Goal: Task Accomplishment & Management: Manage account settings

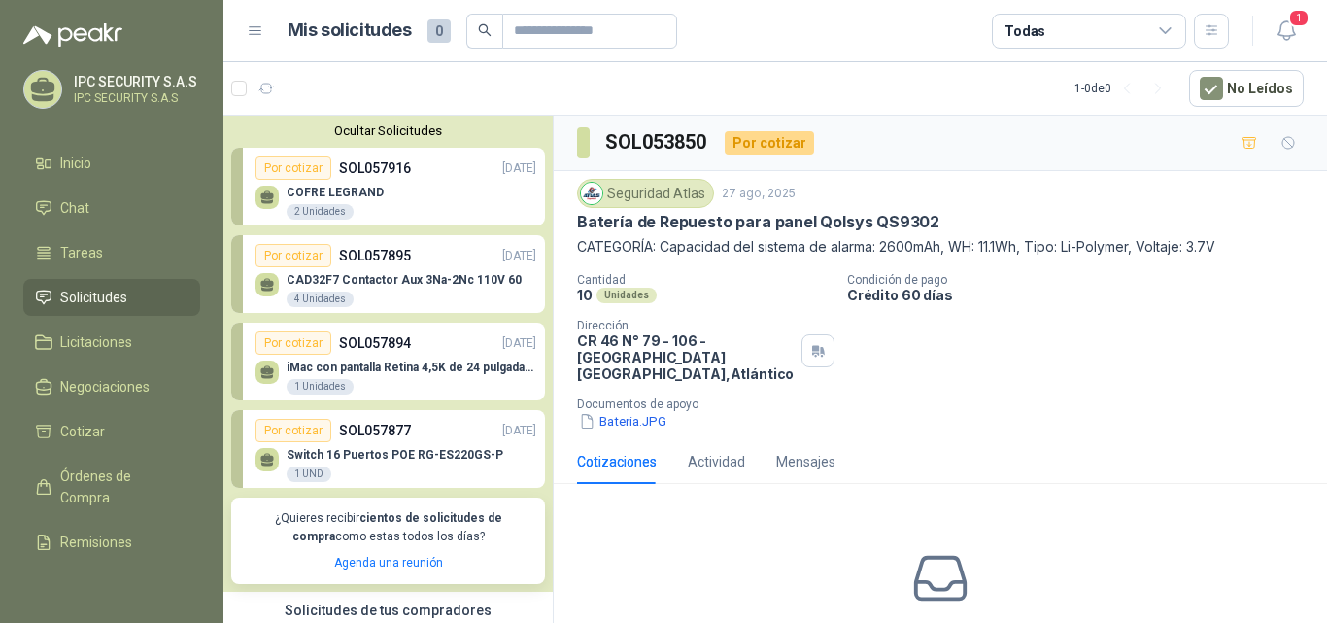
scroll to position [7, 0]
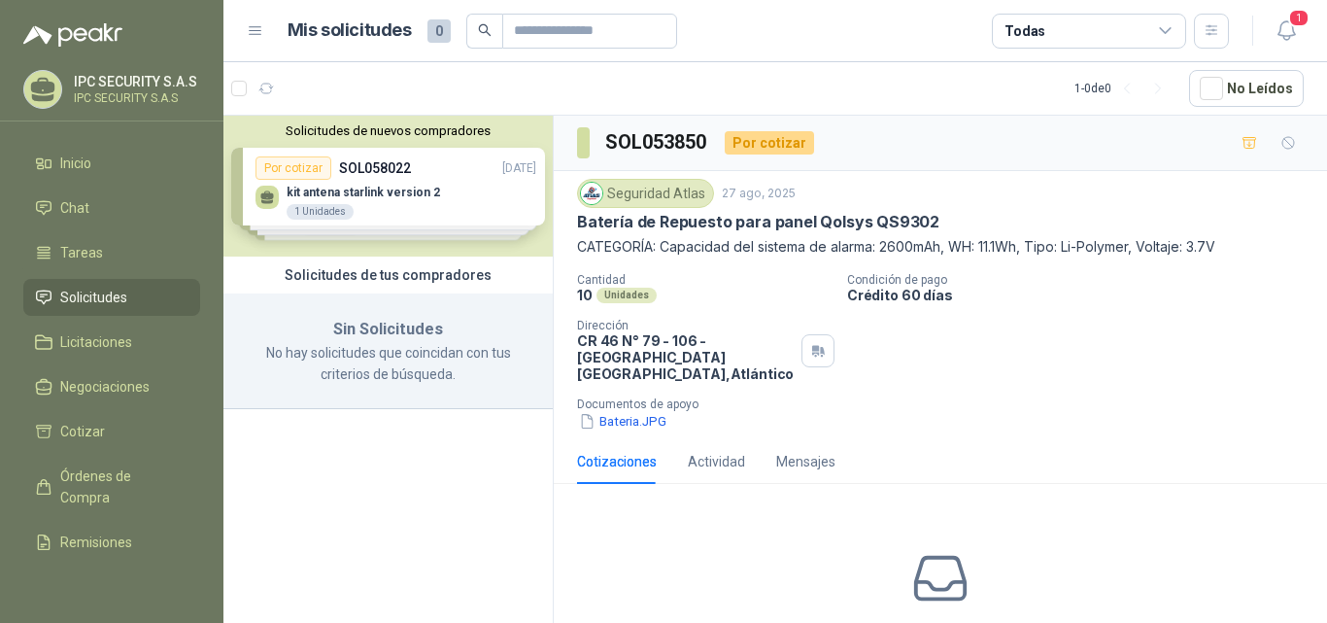
click at [335, 362] on p "No hay solicitudes que coincidan con tus criterios de búsqueda." at bounding box center [388, 363] width 283 height 43
click at [383, 200] on div "Solicitudes de nuevos compradores Por cotizar SOL058022 29/09/25 kit antena sta…" at bounding box center [388, 186] width 329 height 141
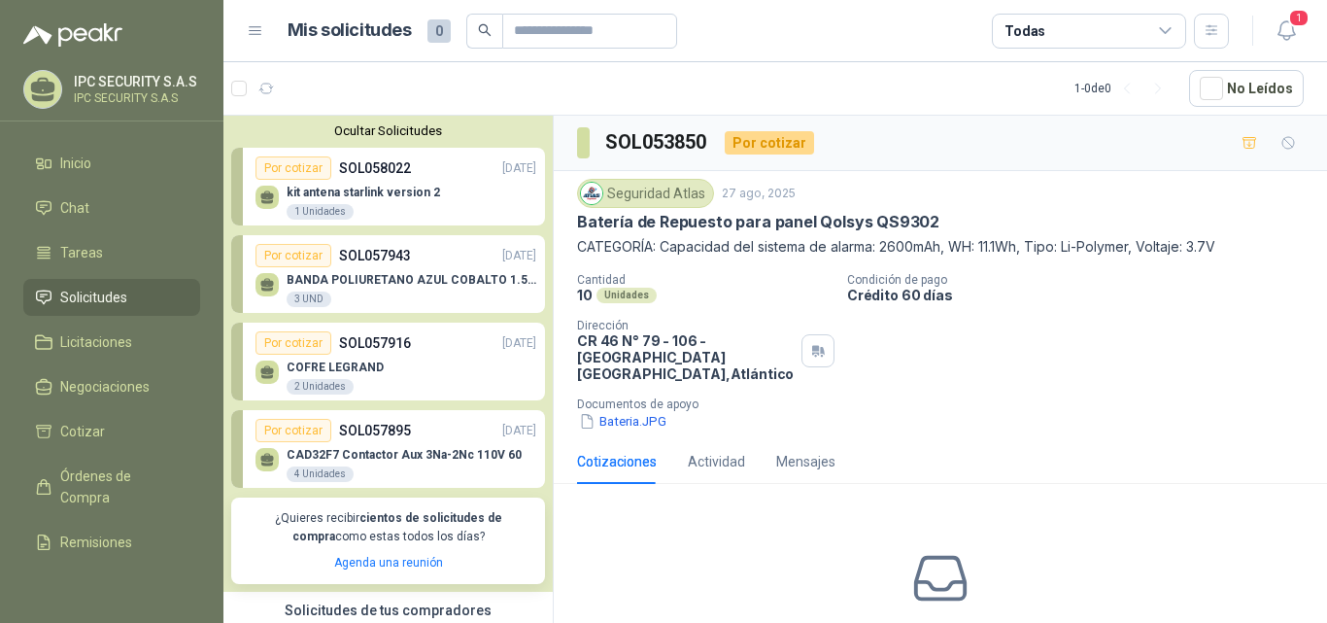
click at [373, 257] on p "SOL057943" at bounding box center [375, 255] width 72 height 21
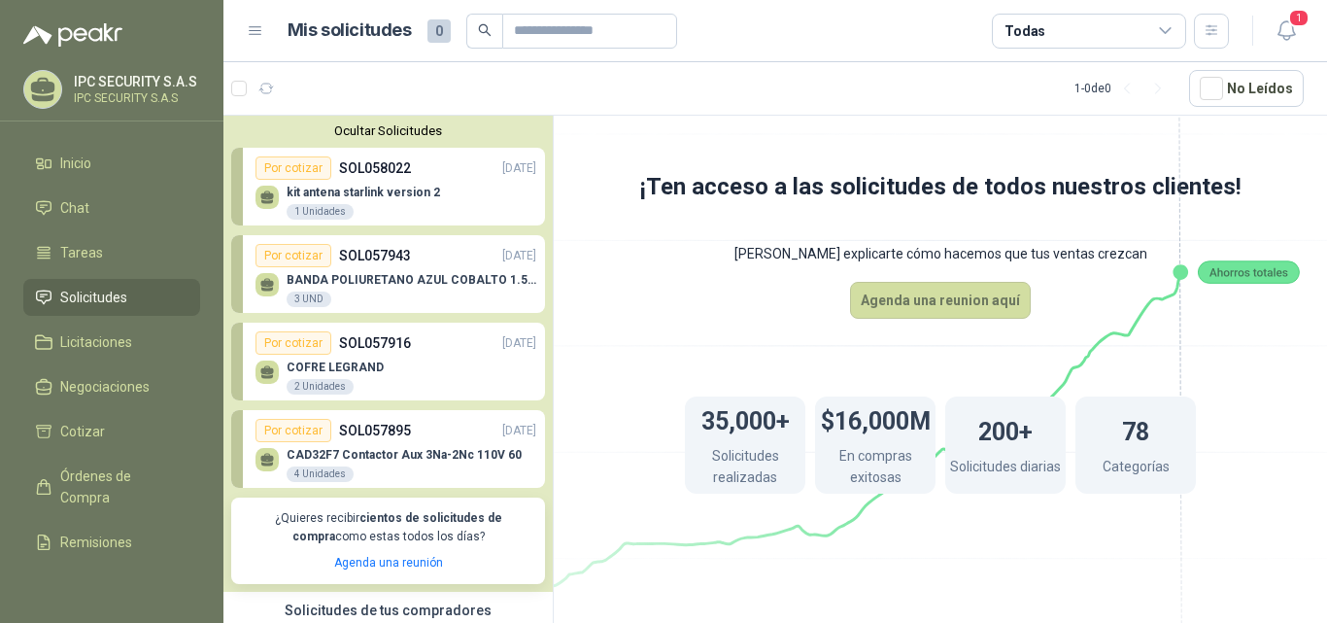
click at [409, 345] on div "Por cotizar SOL057916 29/09/25" at bounding box center [396, 342] width 281 height 23
click at [395, 442] on div "Por cotizar SOL057895 29/09/25" at bounding box center [396, 430] width 281 height 23
click at [375, 190] on p "kit antena starlink version 2" at bounding box center [364, 193] width 154 height 14
click at [245, 200] on link "Por cotizar SOL058022 29/09/25 kit antena starlink version 2 1 Unidades" at bounding box center [388, 187] width 314 height 78
click at [327, 201] on div "kit antena starlink version 2 1 Unidades" at bounding box center [364, 203] width 154 height 35
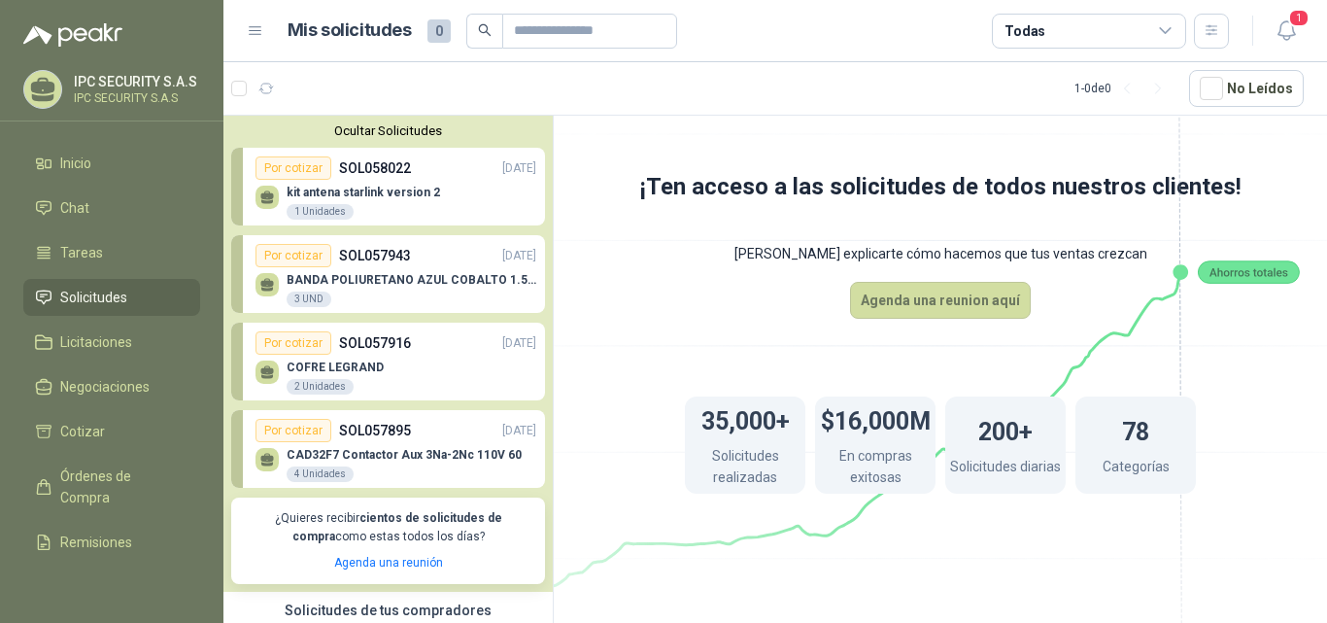
click at [362, 313] on link "Por cotizar SOL057943 29/09/25 BANDA POLIURETANO AZUL COBALTO 1.5MM X 2640 MM D…" at bounding box center [388, 274] width 314 height 78
click at [351, 414] on link "Por cotizar SOL057895 29/09/25 CAD32F7 Contactor Aux 3Na-2Nc 110V 60 4 Unidades" at bounding box center [388, 449] width 314 height 78
drag, startPoint x: 351, startPoint y: 414, endPoint x: 275, endPoint y: 255, distance: 176.5
click at [351, 414] on link "Por cotizar SOL057895 29/09/25 CAD32F7 Contactor Aux 3Na-2Nc 110V 60 4 Unidades" at bounding box center [388, 449] width 314 height 78
click at [410, 444] on div "CAD32F7 Contactor Aux 3Na-2Nc 110V 60 4 Unidades" at bounding box center [396, 462] width 281 height 41
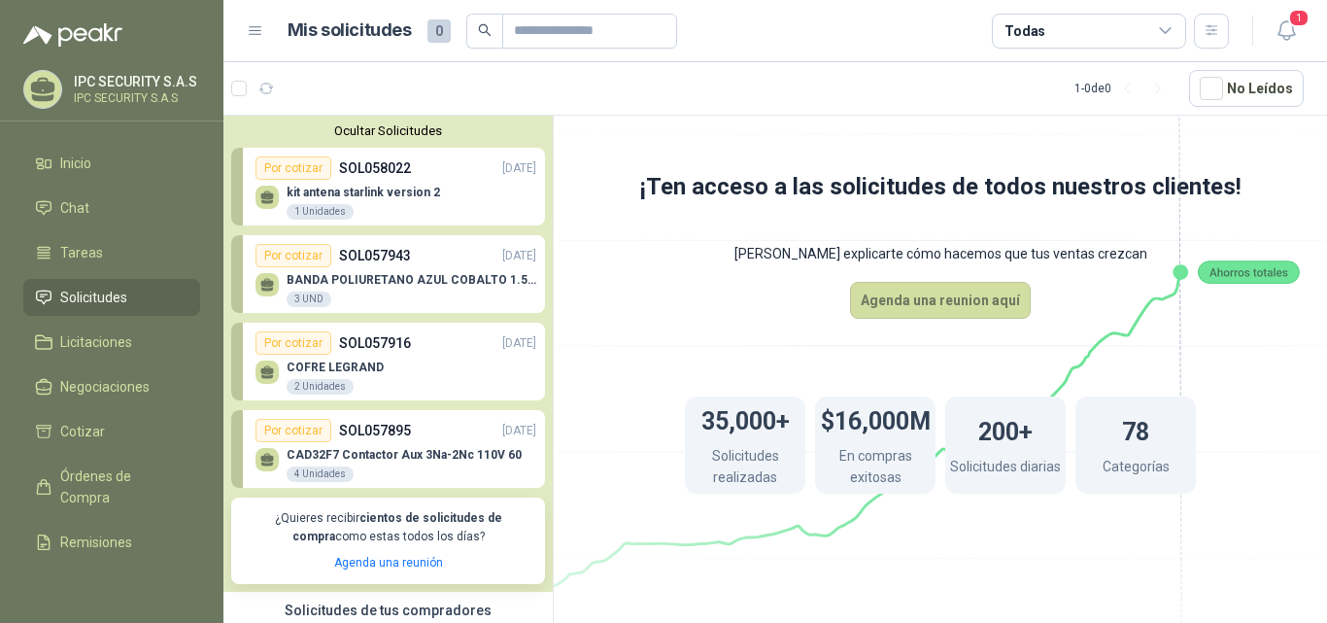
click at [385, 357] on div "COFRE LEGRAND 2 Unidades" at bounding box center [396, 375] width 281 height 41
click at [396, 291] on div "BANDA POLIURETANO AZUL COBALTO 1.5MM X 2640 MM DE LARGO X 400 MM ANCHO SIN FIN …" at bounding box center [412, 290] width 250 height 35
click at [391, 215] on div "kit antena starlink version 2 1 Unidades" at bounding box center [364, 203] width 154 height 35
